Goal: Check status

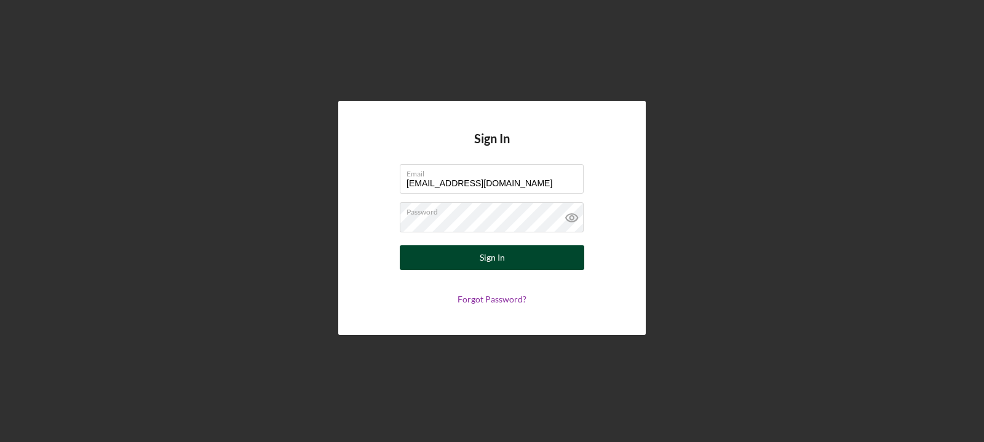
type input "[EMAIL_ADDRESS][DOMAIN_NAME]"
click at [540, 253] on button "Sign In" at bounding box center [492, 257] width 184 height 25
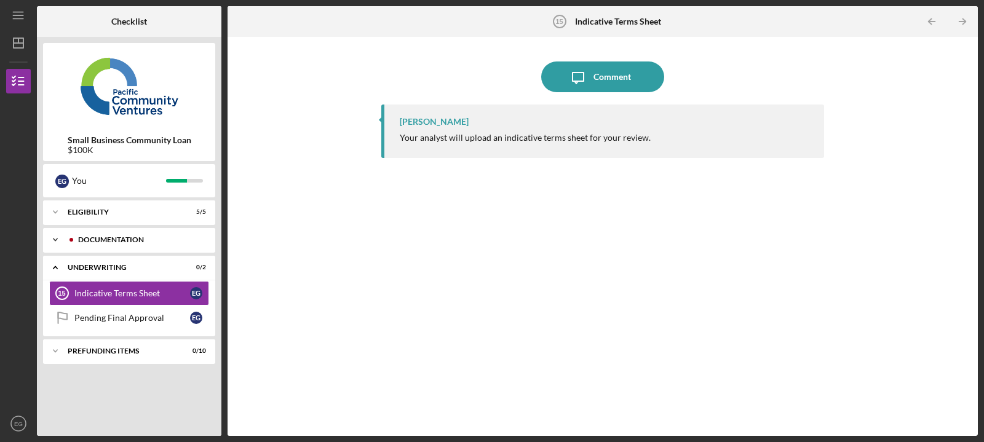
click at [138, 243] on div "Documentation" at bounding box center [137, 239] width 138 height 7
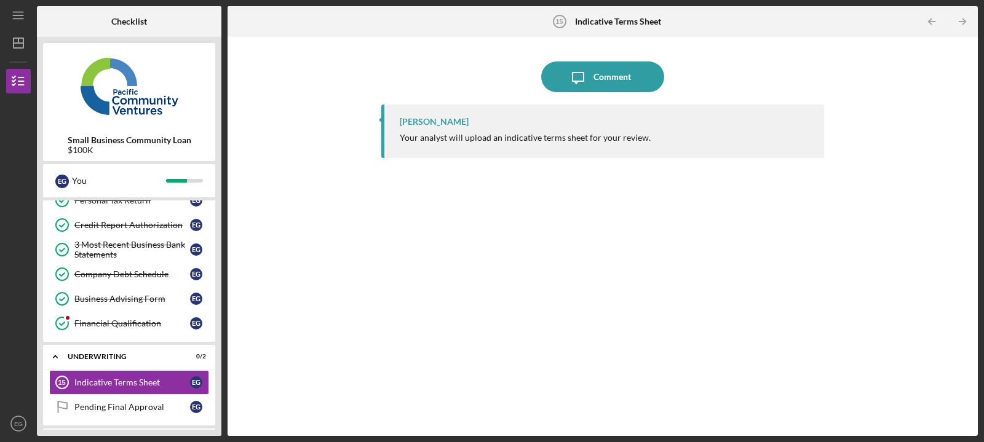
scroll to position [218, 0]
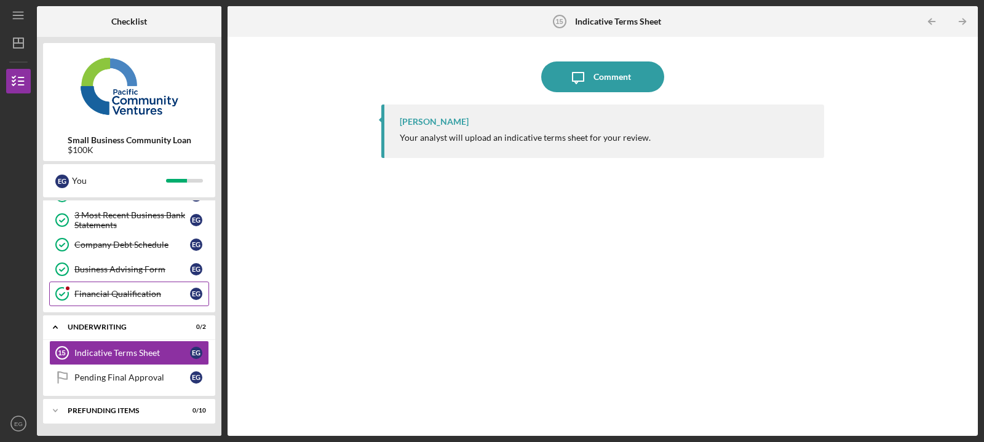
click at [144, 294] on div "Financial Qualification" at bounding box center [132, 294] width 116 height 10
